Goal: Transaction & Acquisition: Purchase product/service

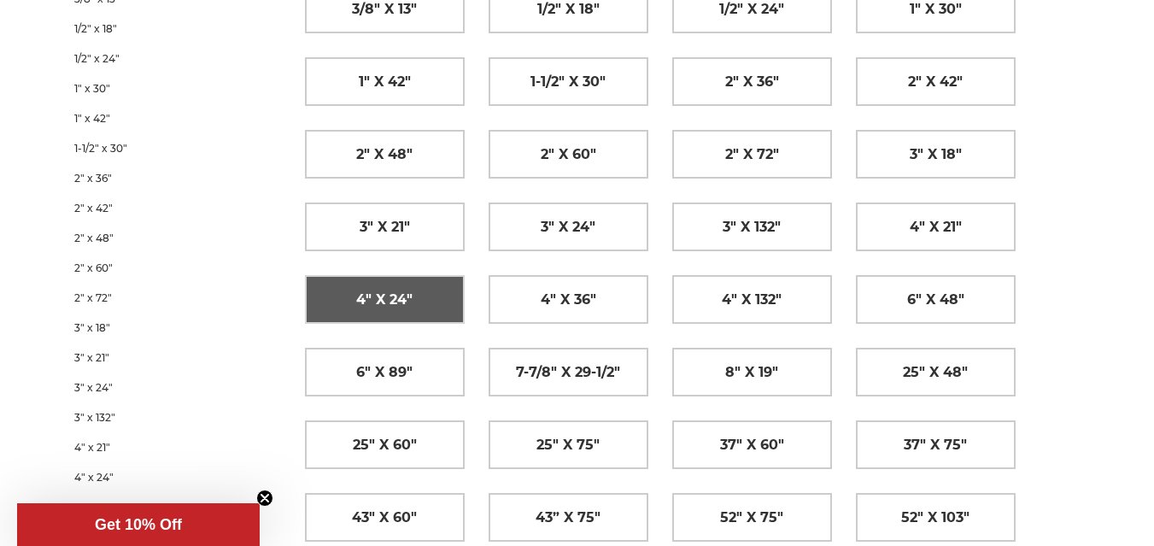
click at [366, 307] on span "4" x 24"" at bounding box center [384, 299] width 56 height 29
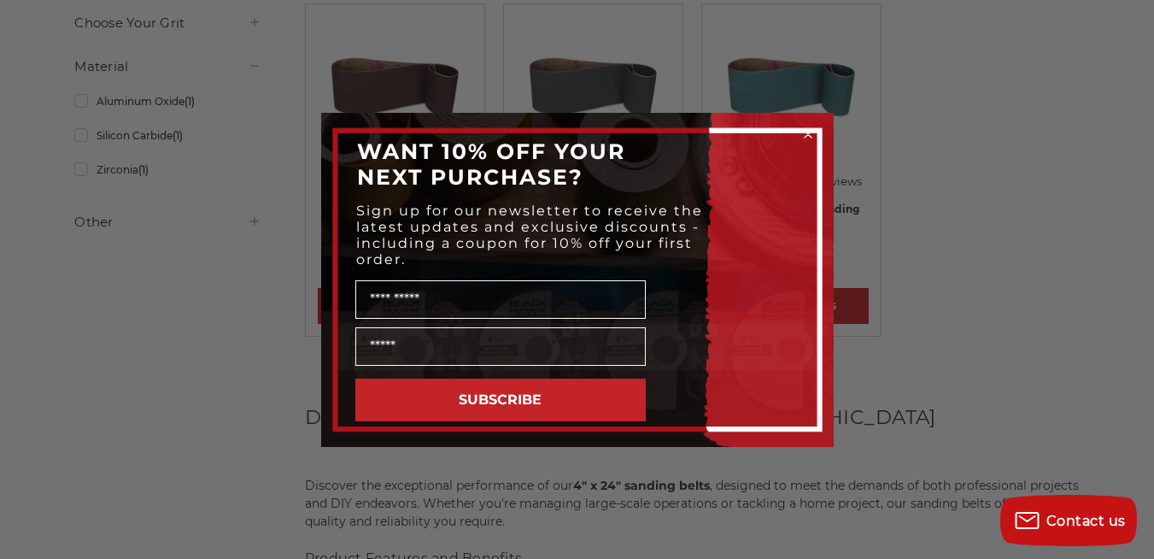
scroll to position [399, 0]
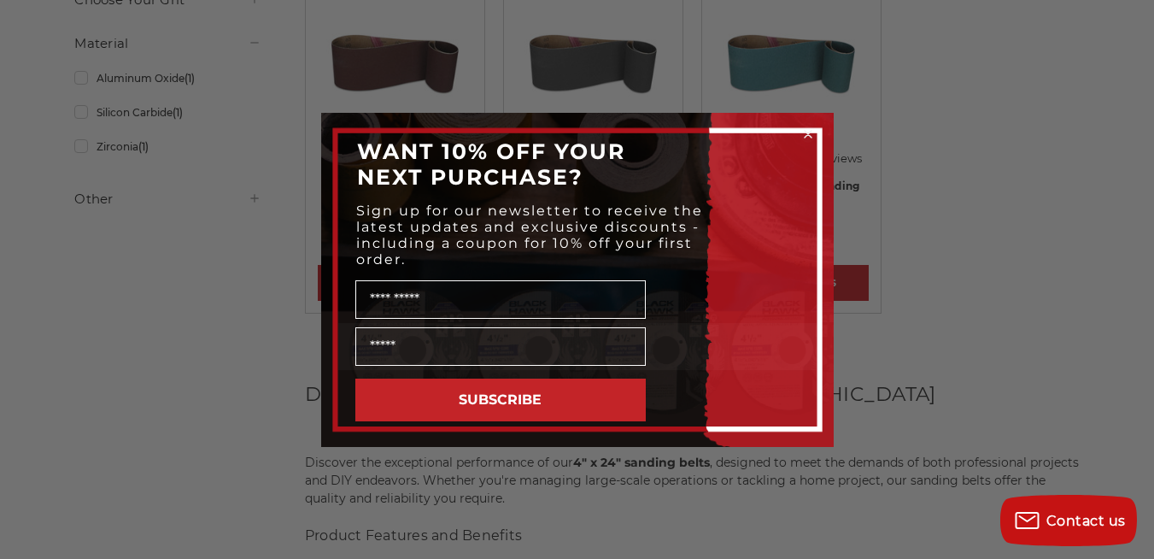
click at [806, 131] on circle "Close dialog" at bounding box center [807, 134] width 16 height 16
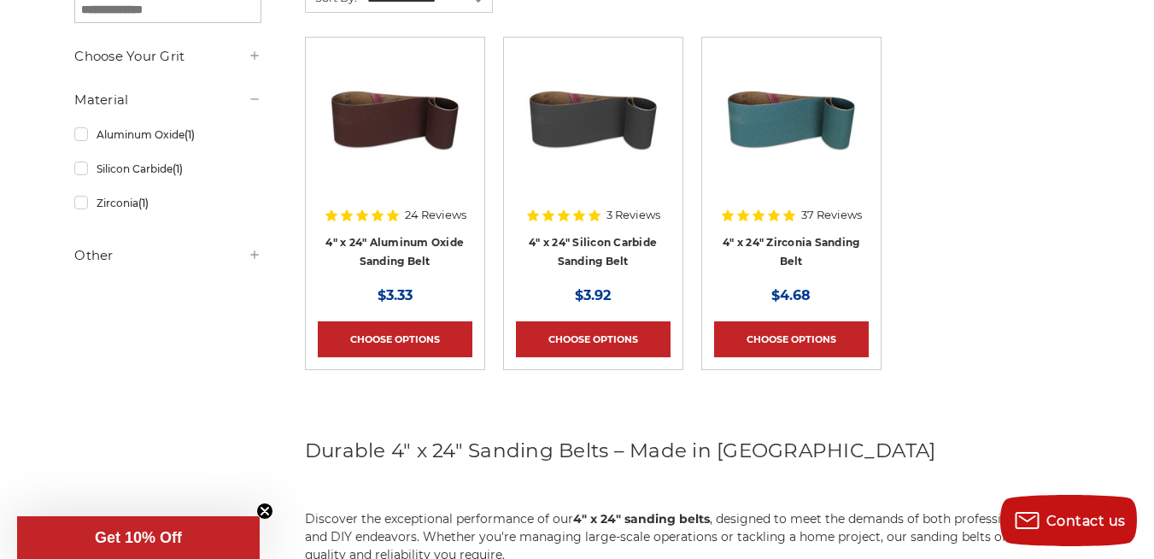
scroll to position [342, 0]
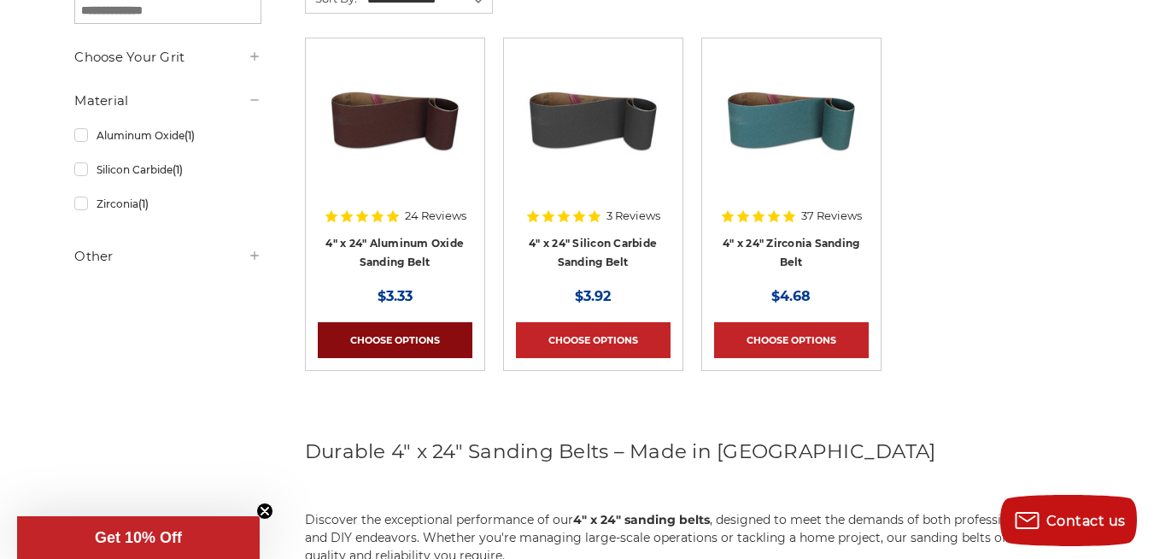
click at [387, 334] on link "Choose Options" at bounding box center [395, 340] width 155 height 36
